Goal: Ask a question: Seek information or help from site administrators or community

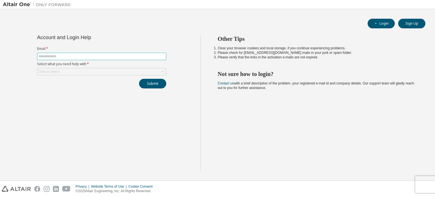
click at [113, 56] on input "text" at bounding box center [102, 56] width 126 height 5
type input "**********"
click at [114, 70] on div "Click to select" at bounding box center [101, 71] width 129 height 7
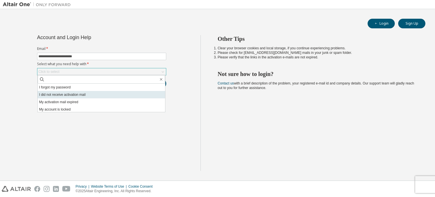
click at [85, 93] on li "I did not receive activation mail" at bounding box center [102, 94] width 128 height 7
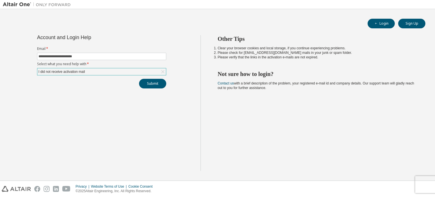
click at [163, 70] on icon at bounding box center [163, 72] width 6 height 6
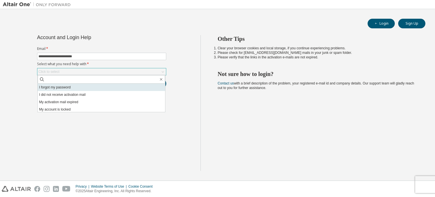
click at [122, 85] on li "I forgot my password" at bounding box center [102, 87] width 128 height 7
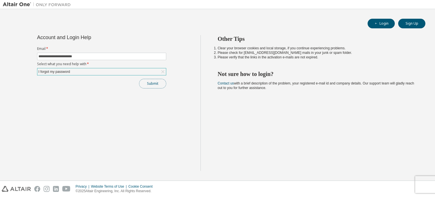
click at [152, 81] on button "Submit" at bounding box center [152, 84] width 27 height 10
